Goal: Task Accomplishment & Management: Use online tool/utility

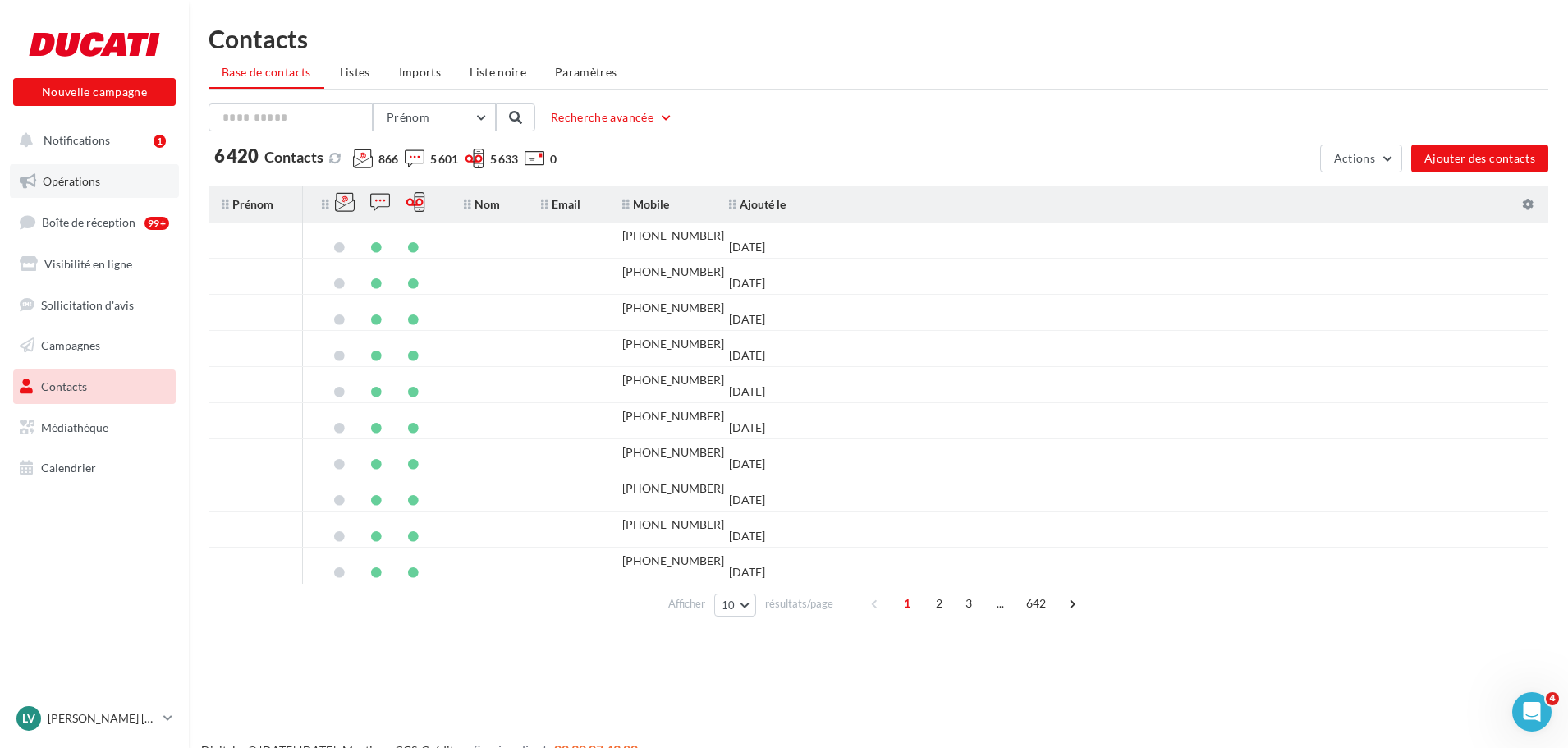
click at [86, 182] on span "Opérations" at bounding box center [71, 180] width 57 height 14
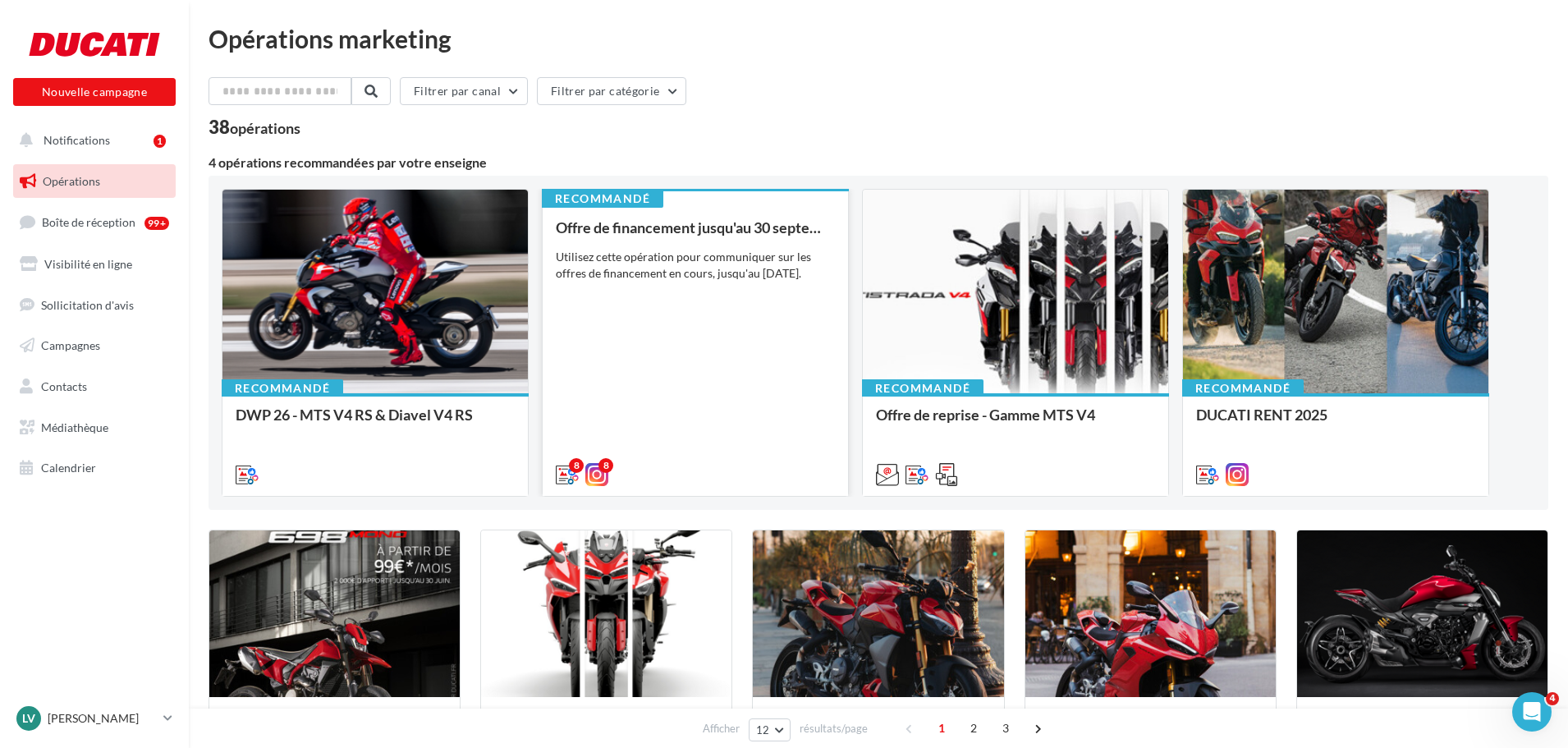
click at [707, 252] on div "Utilisez cette opération pour communiquer sur les offres de financement en cour…" at bounding box center [695, 265] width 279 height 33
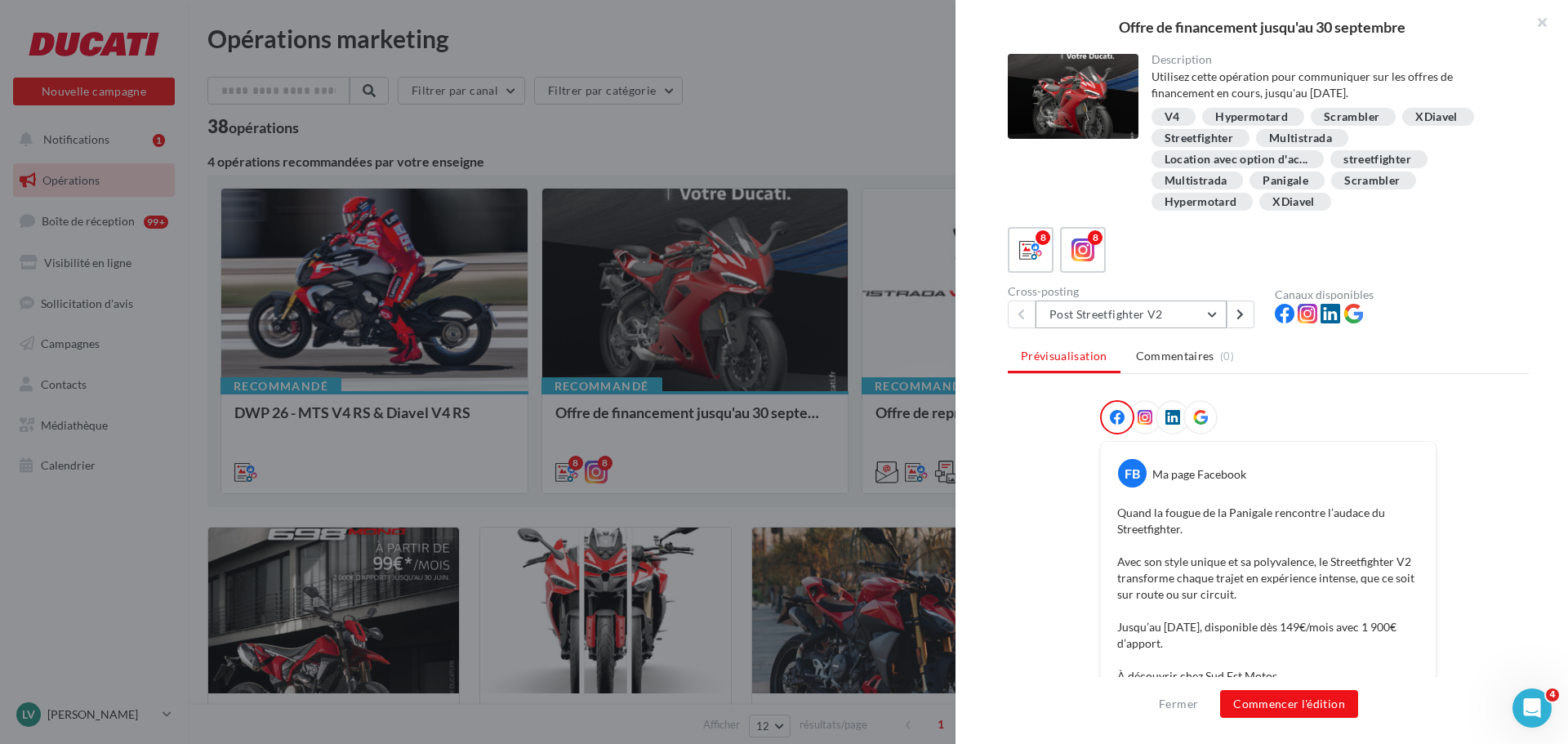
click at [1211, 321] on button "Post Streetfighter V2" at bounding box center [1131, 315] width 191 height 28
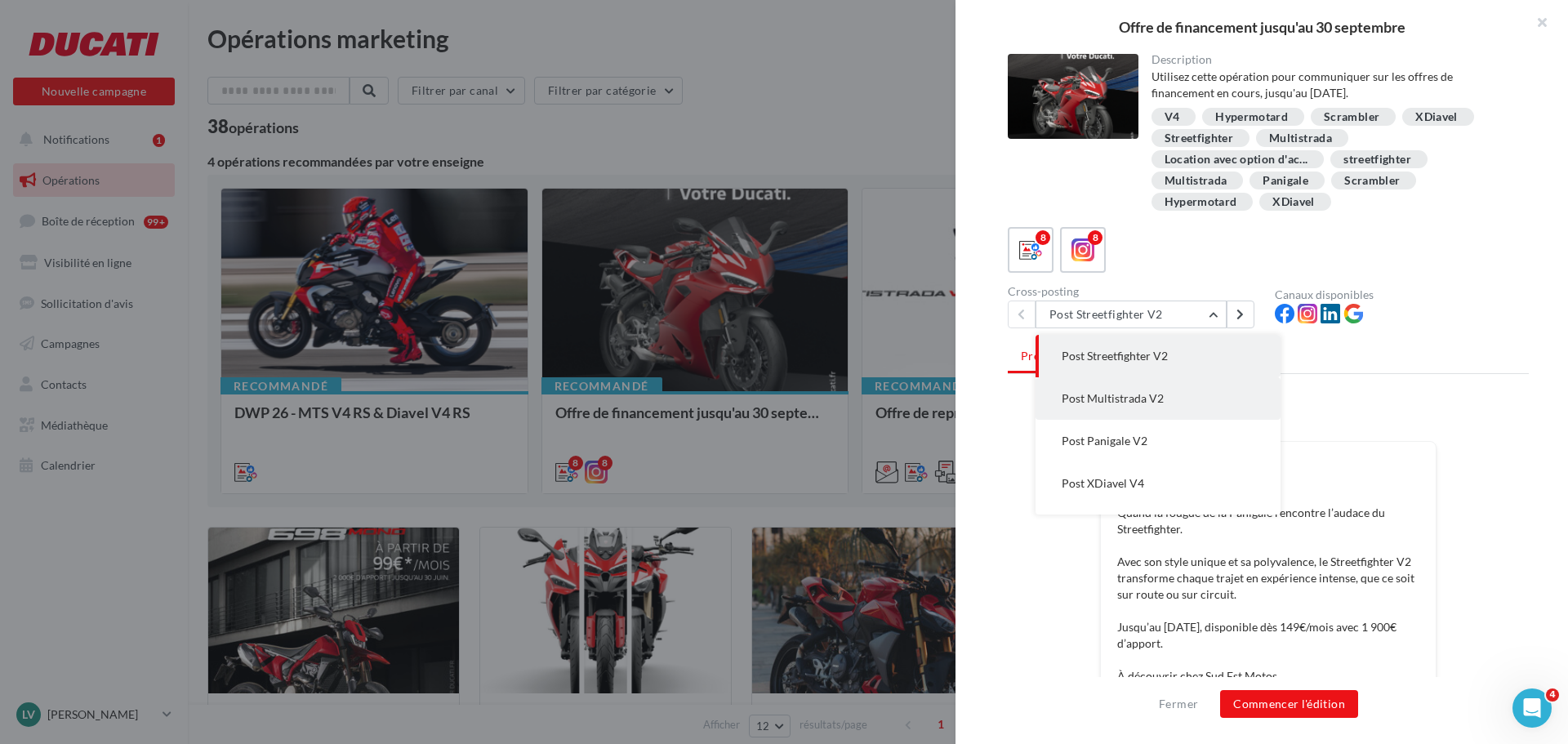
click at [1190, 391] on button "Post Multistrada V2" at bounding box center [1158, 398] width 245 height 42
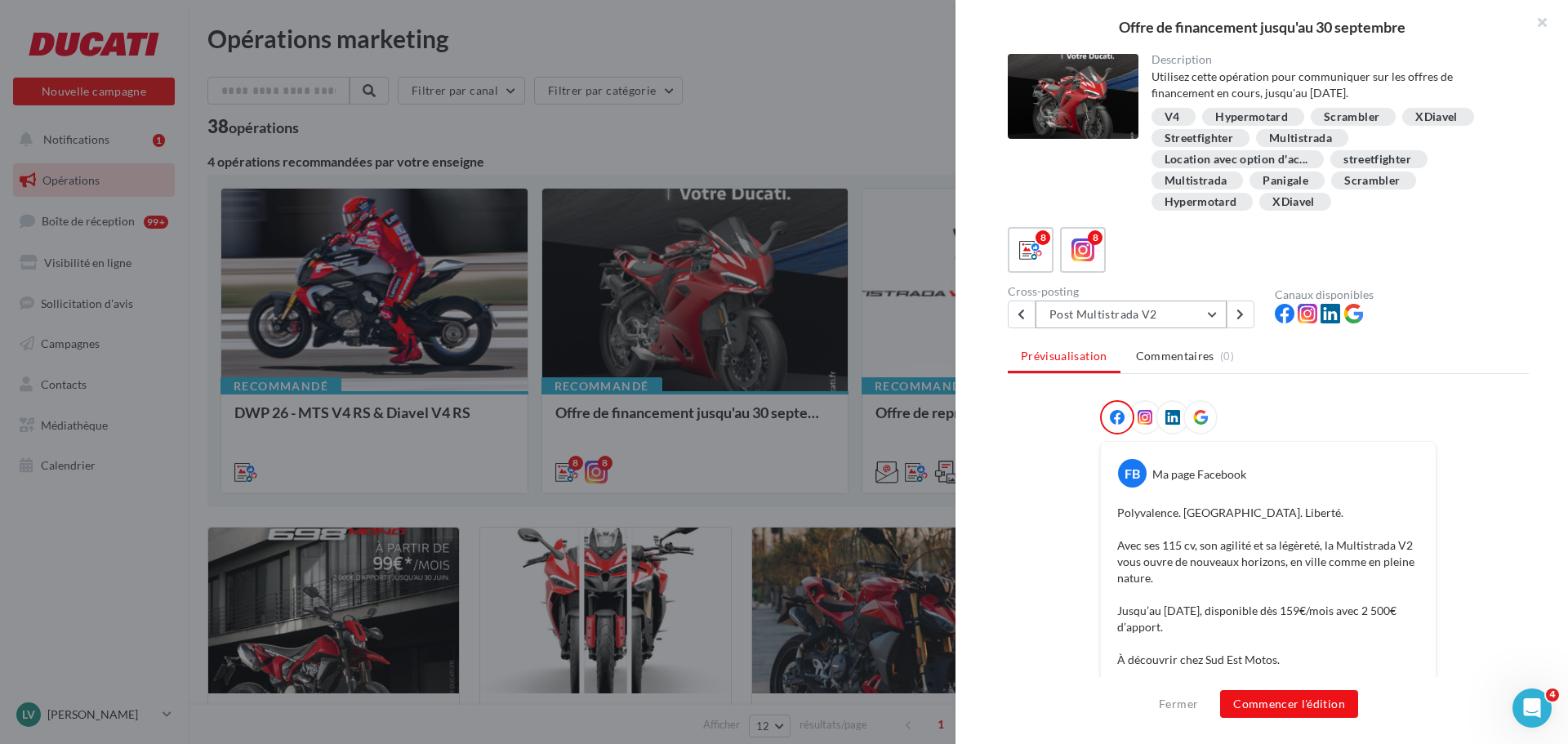
click at [1210, 318] on button "Post Multistrada V2" at bounding box center [1131, 315] width 191 height 28
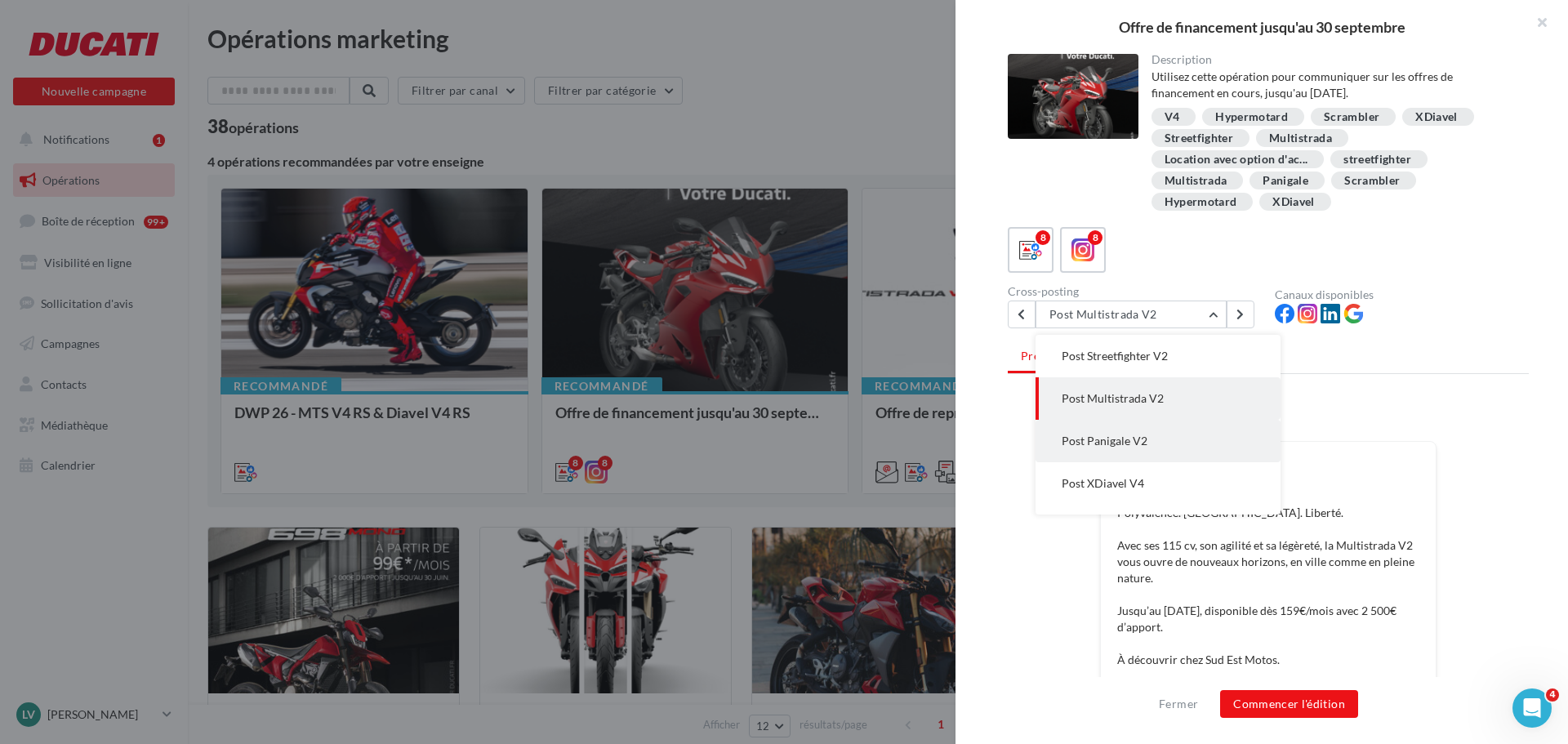
click at [1140, 449] on button "Post Panigale V2" at bounding box center [1158, 441] width 245 height 42
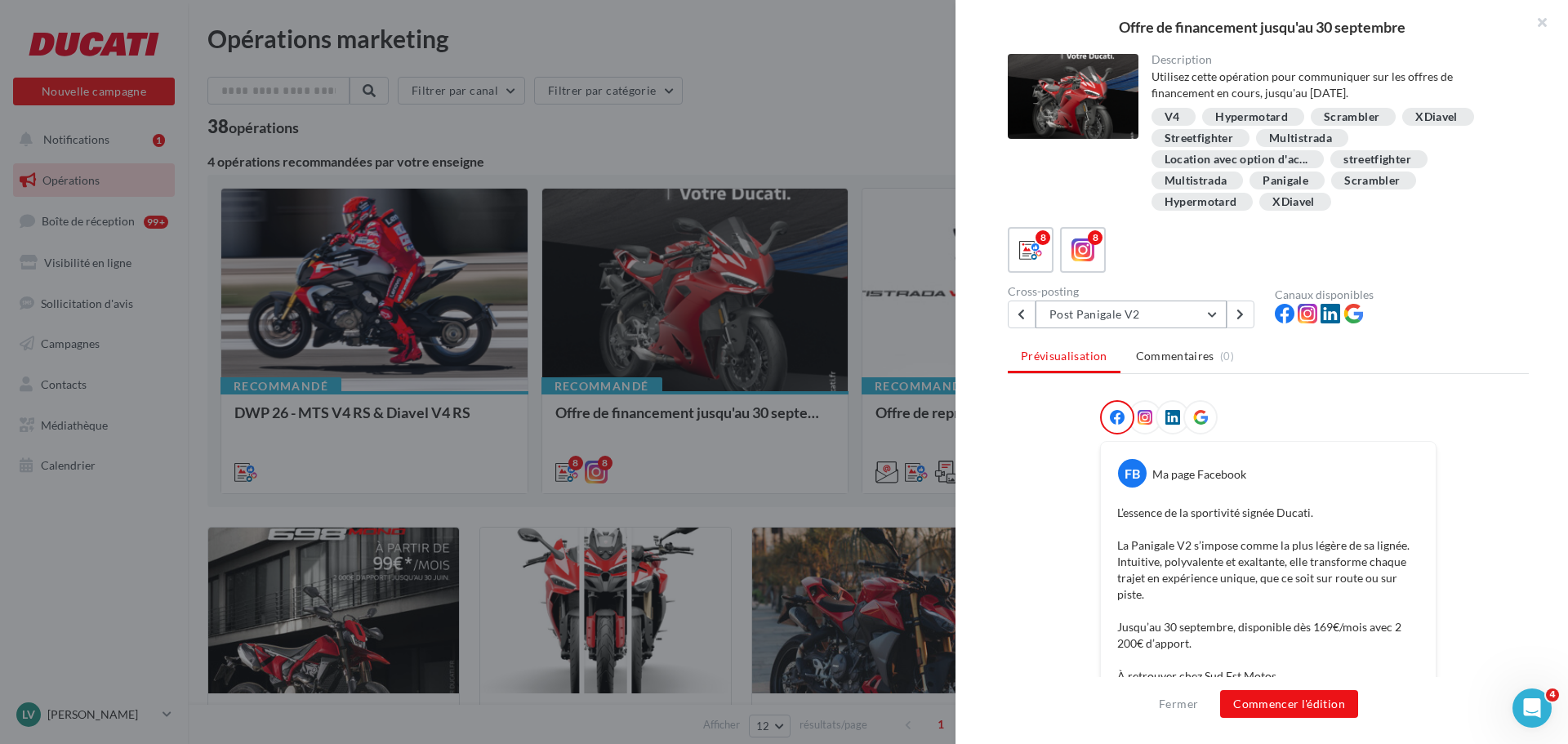
click at [1187, 318] on button "Post Panigale V2" at bounding box center [1131, 315] width 191 height 28
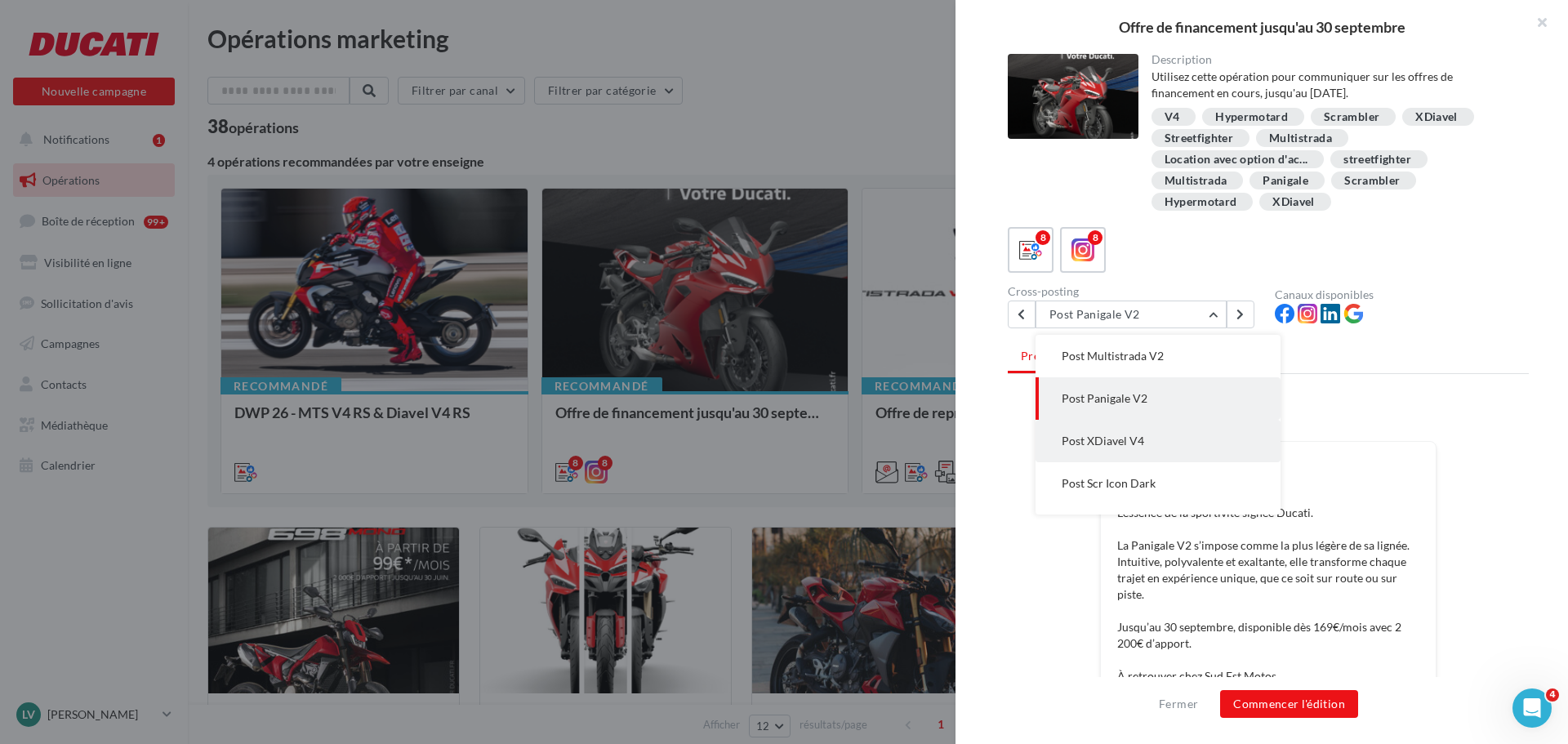
click at [1135, 442] on span "Post XDiavel V4" at bounding box center [1104, 441] width 83 height 14
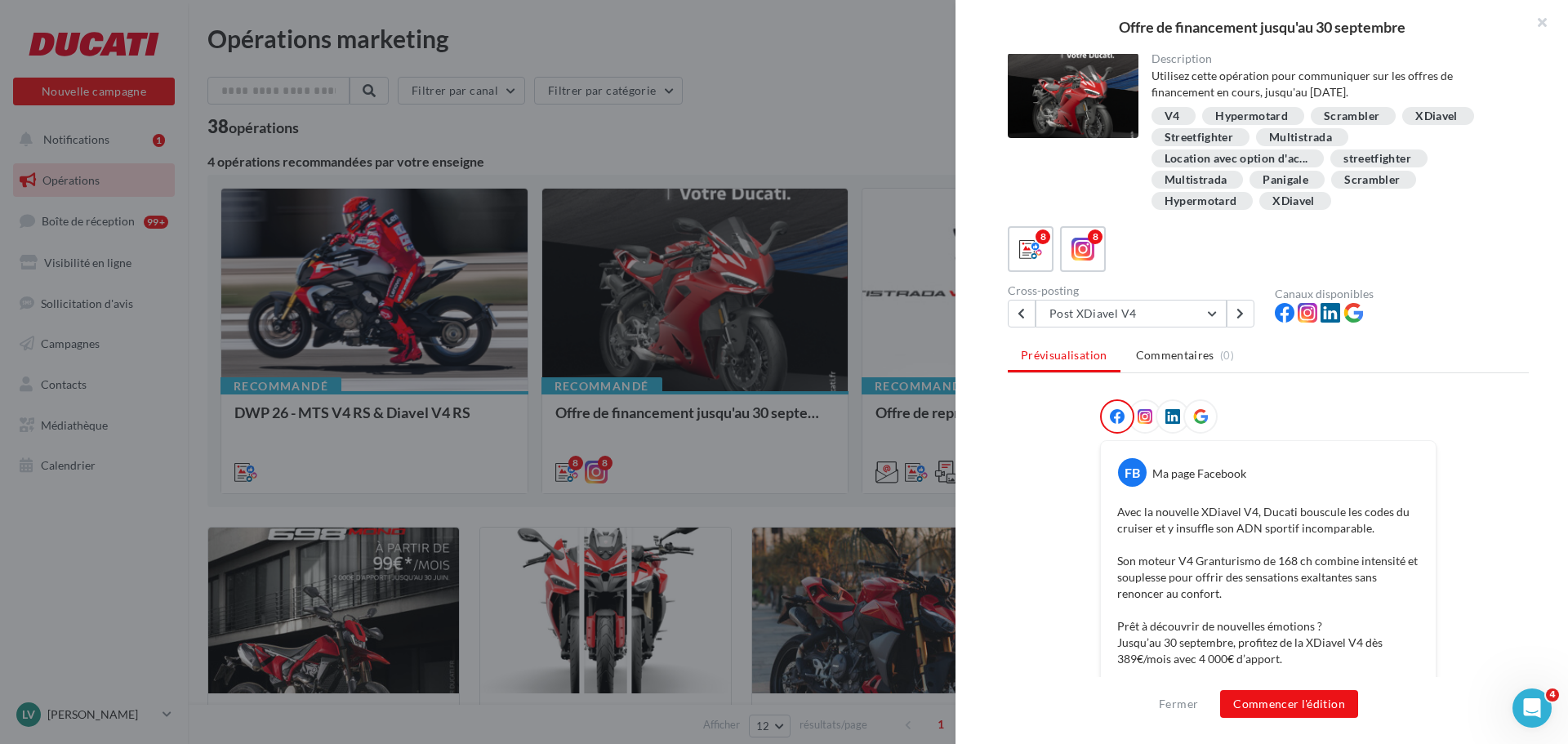
scroll to position [0, 0]
click at [1203, 314] on button "Post XDiavel V4" at bounding box center [1131, 315] width 191 height 28
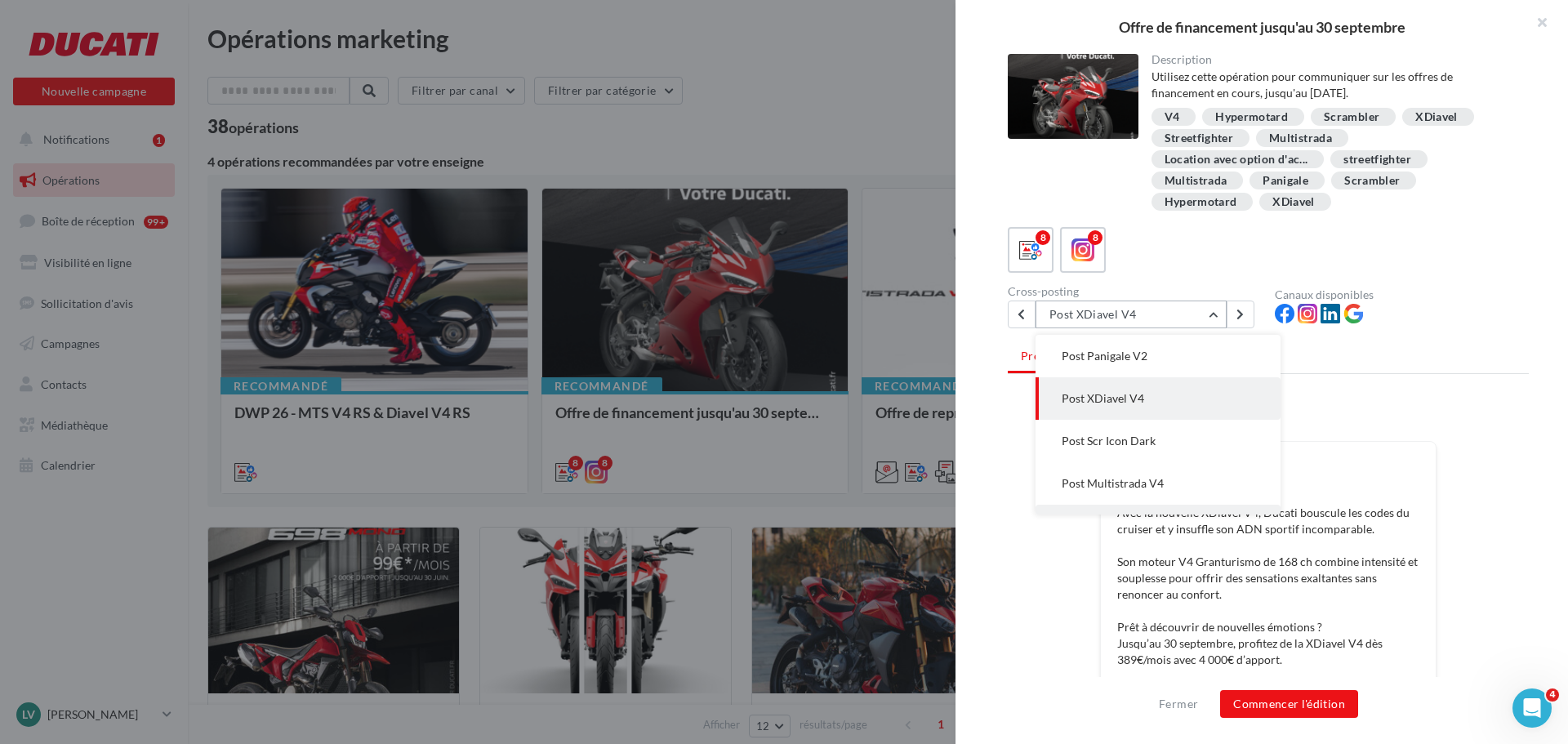
scroll to position [160, 0]
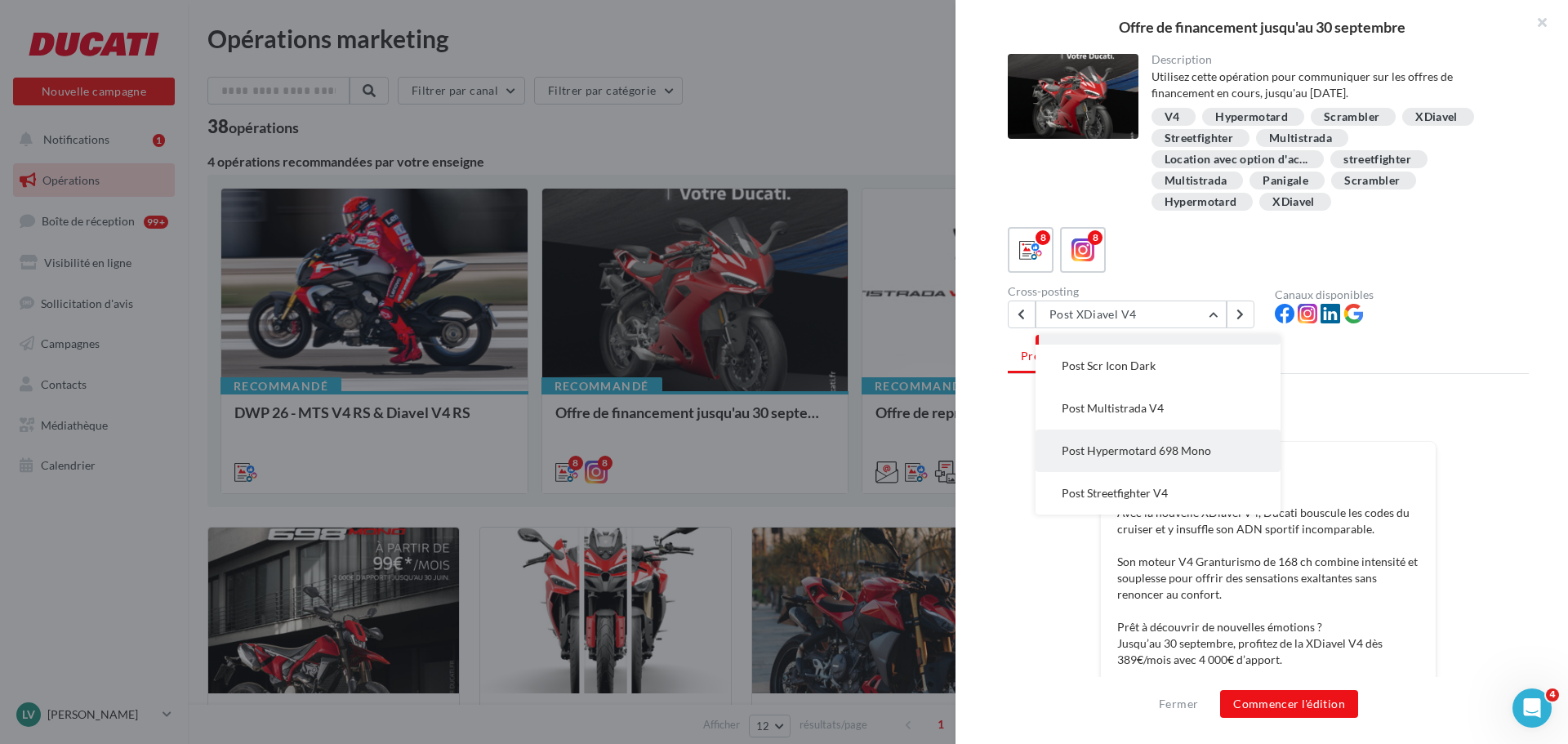
click at [1163, 448] on span "Post Hypermotard 698 Mono" at bounding box center [1137, 450] width 150 height 14
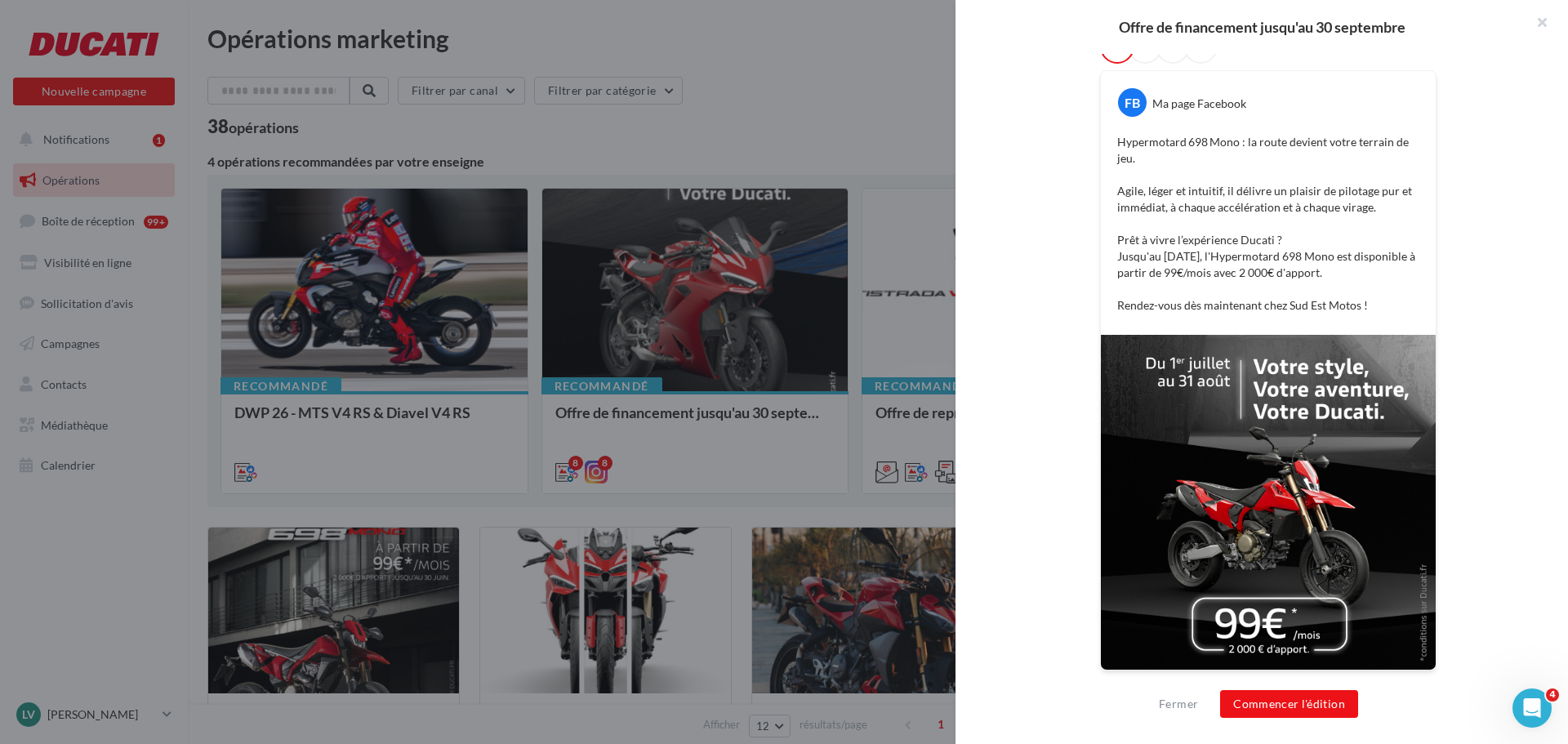
scroll to position [0, 0]
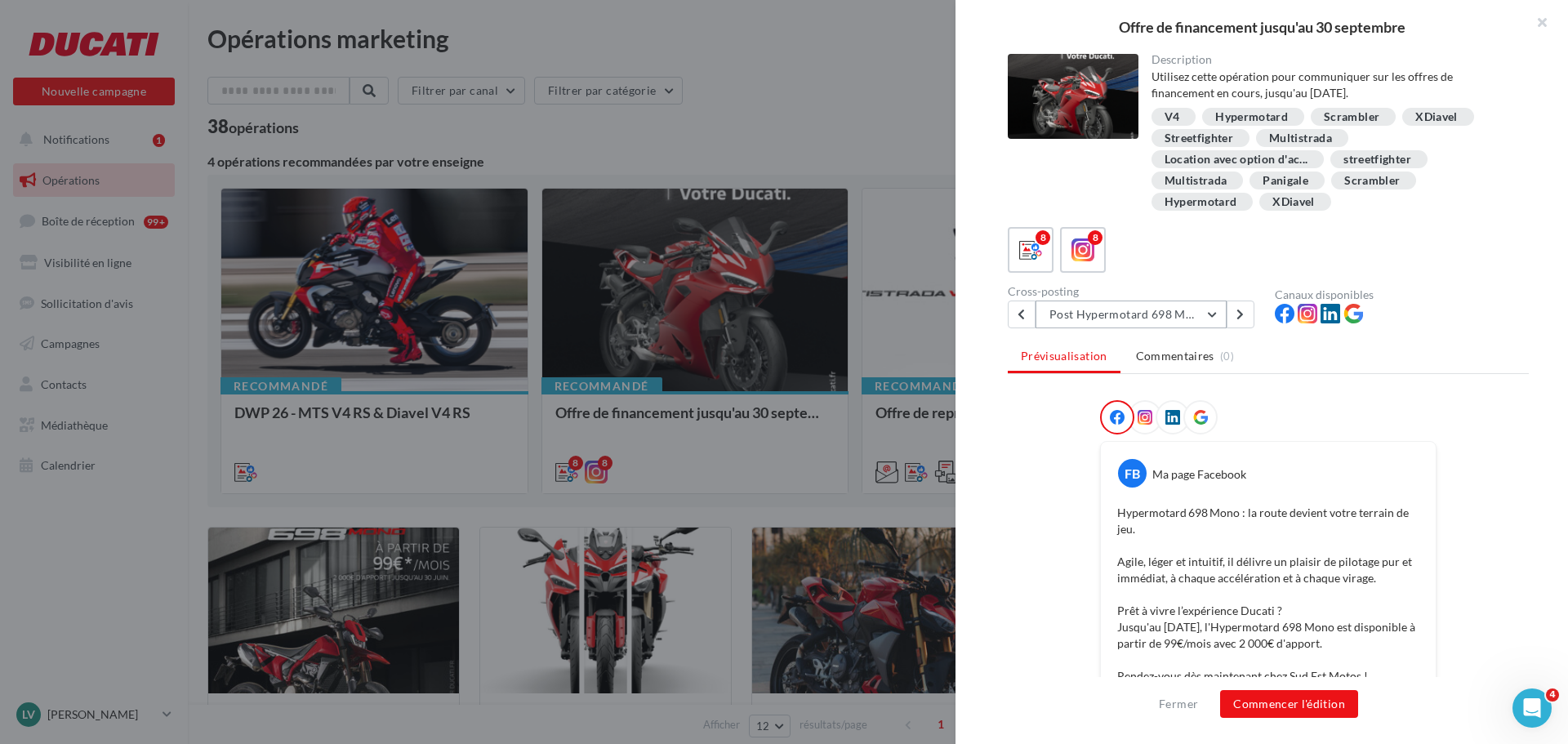
click at [1213, 314] on button "Post Hypermotard 698 Mono" at bounding box center [1131, 315] width 191 height 28
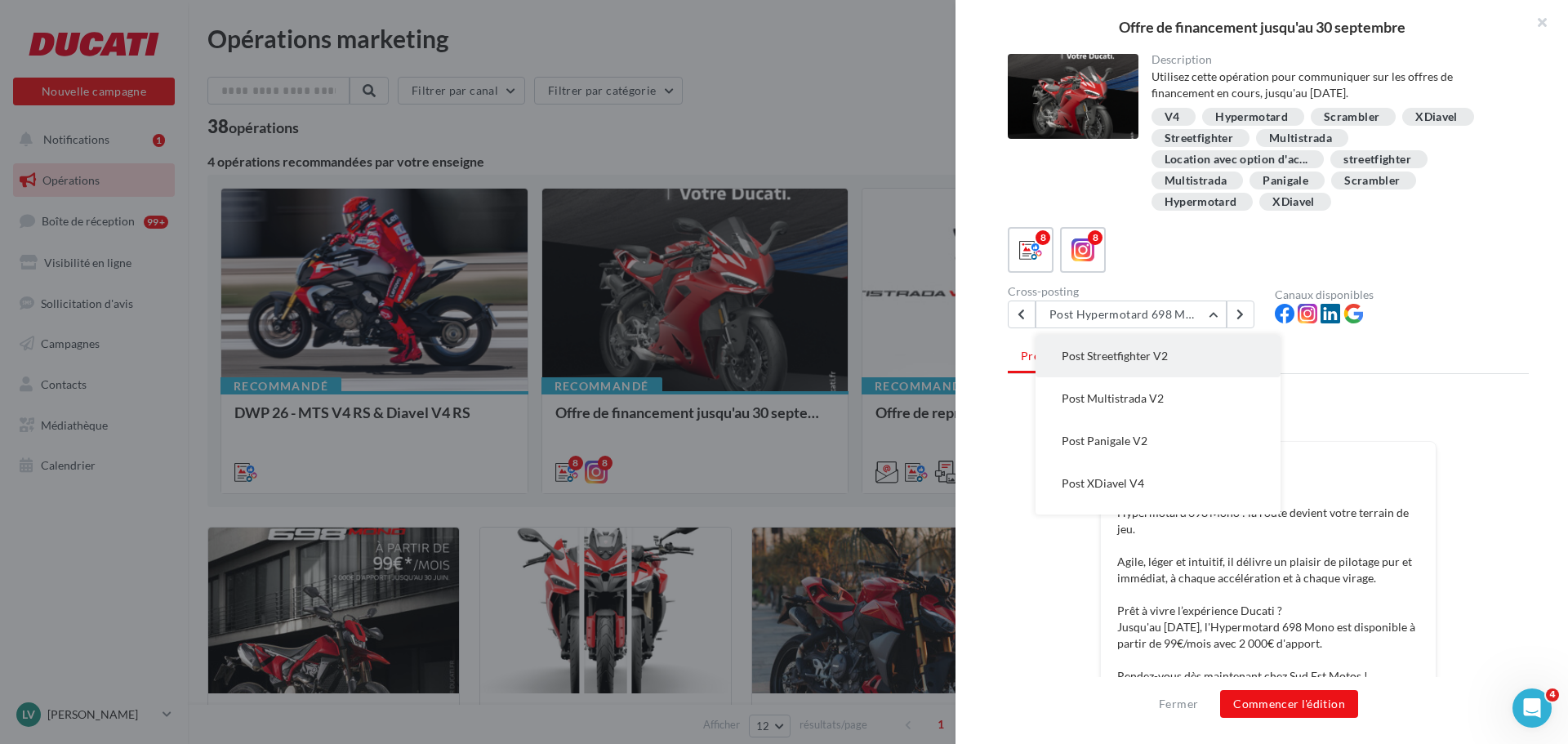
click at [1150, 365] on button "Post Streetfighter V2" at bounding box center [1158, 356] width 245 height 42
